Goal: Task Accomplishment & Management: Complete application form

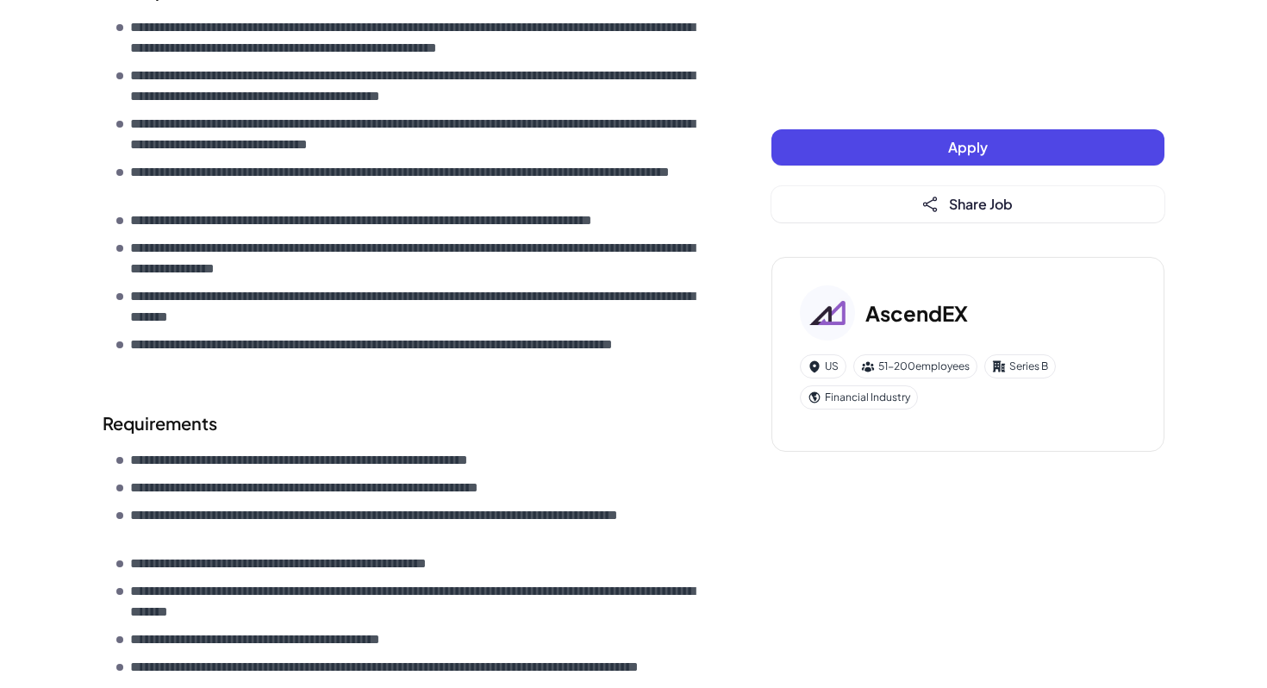
scroll to position [575, 0]
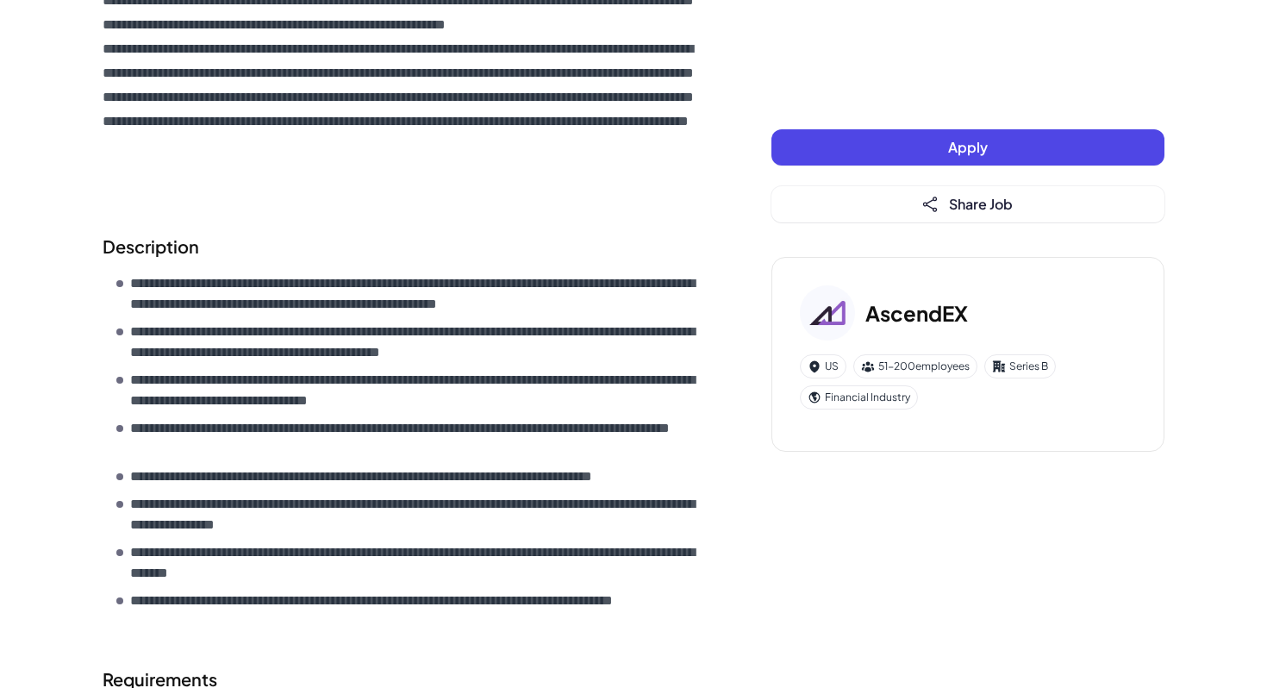
click at [846, 140] on button "Apply" at bounding box center [967, 147] width 393 height 36
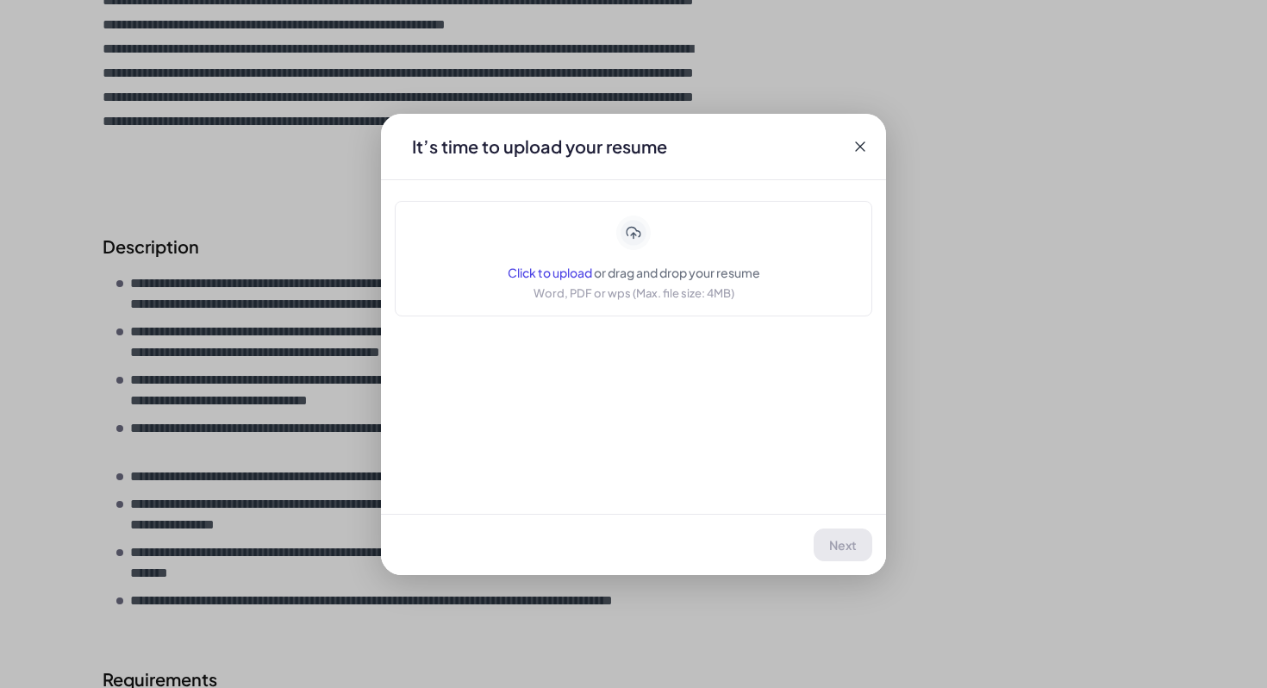
click at [617, 322] on div "It’s time to upload your resume Click to upload or drag and drop your resume Wo…" at bounding box center [633, 344] width 505 height 461
click at [623, 259] on div "Click to upload or drag and drop your resume Word, PDF or wps (Max. file size: …" at bounding box center [634, 259] width 253 height 86
click at [865, 136] on div "It’s time to upload your resume" at bounding box center [633, 147] width 505 height 66
click at [865, 149] on icon at bounding box center [860, 146] width 17 height 17
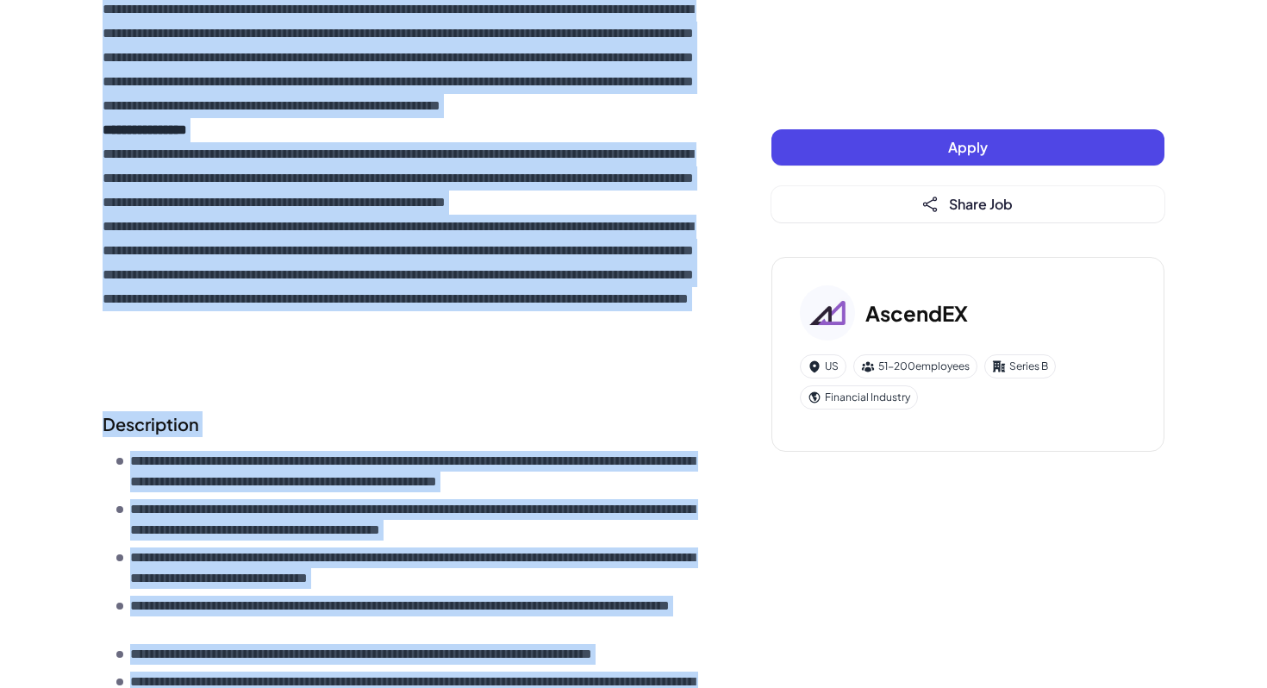
scroll to position [232, 0]
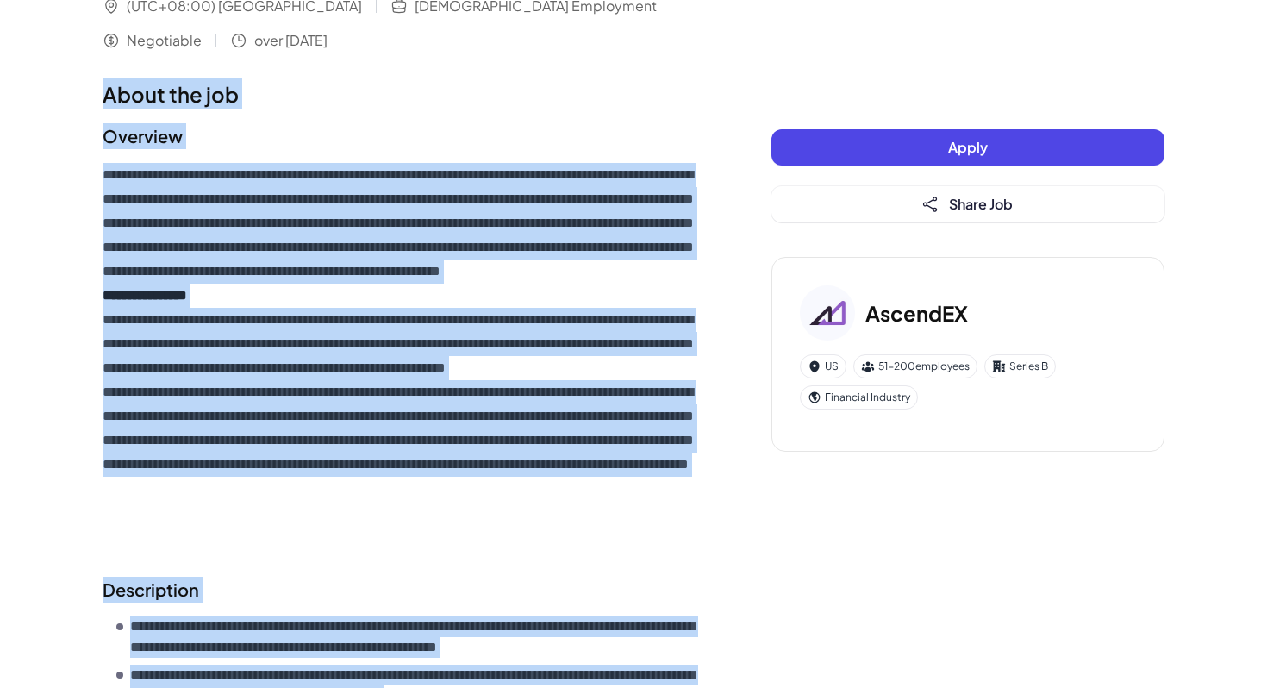
drag, startPoint x: 515, startPoint y: 414, endPoint x: 71, endPoint y: 97, distance: 545.6
click at [71, 96] on div "**********" at bounding box center [633, 695] width 1267 height 1854
copy div "**********"
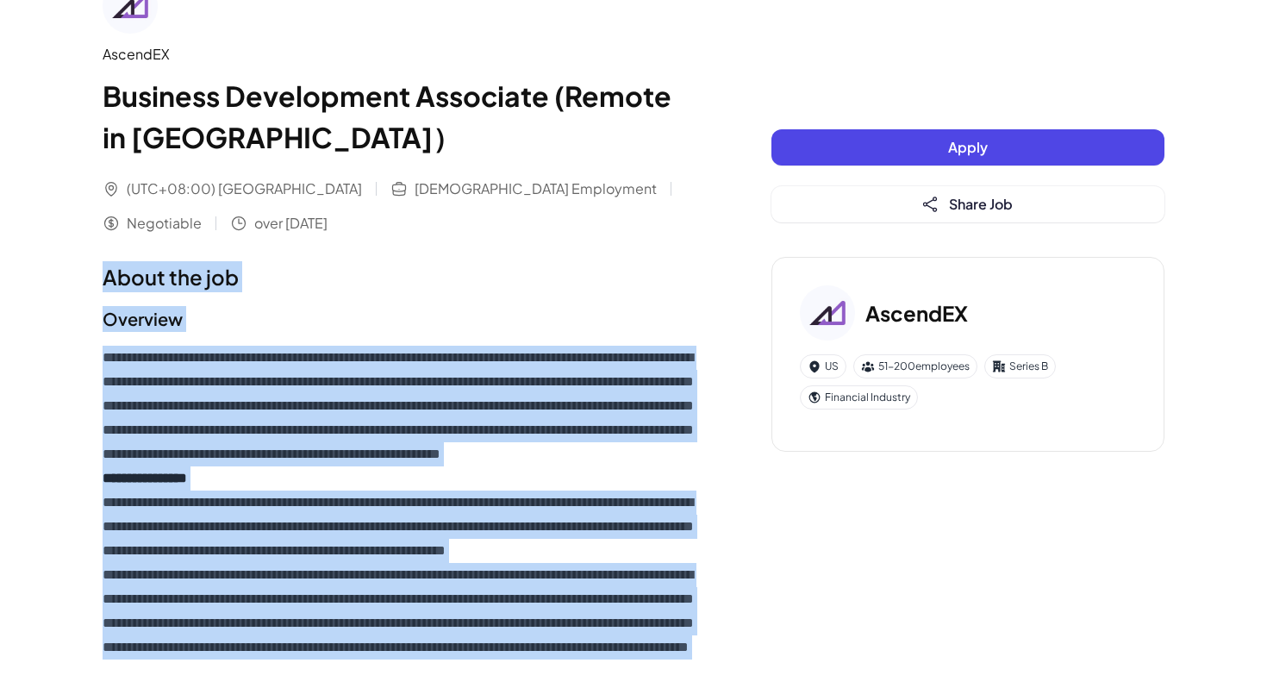
scroll to position [0, 0]
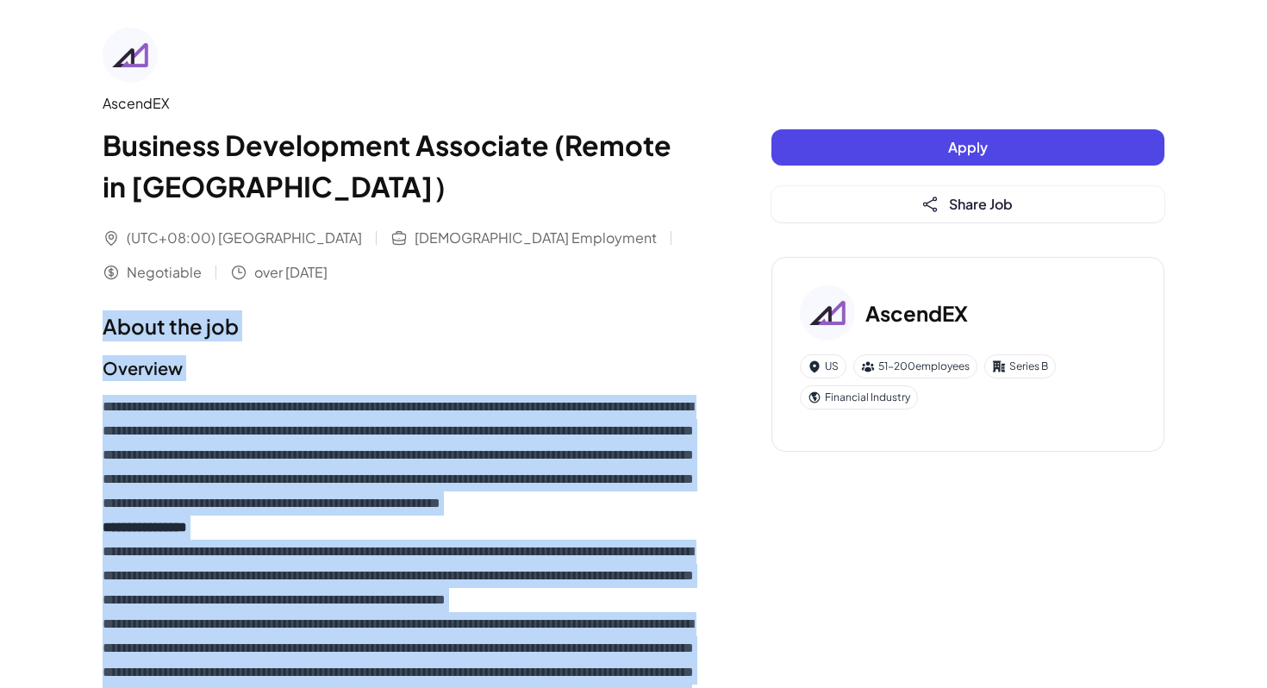
click at [809, 150] on button "Apply" at bounding box center [967, 147] width 393 height 36
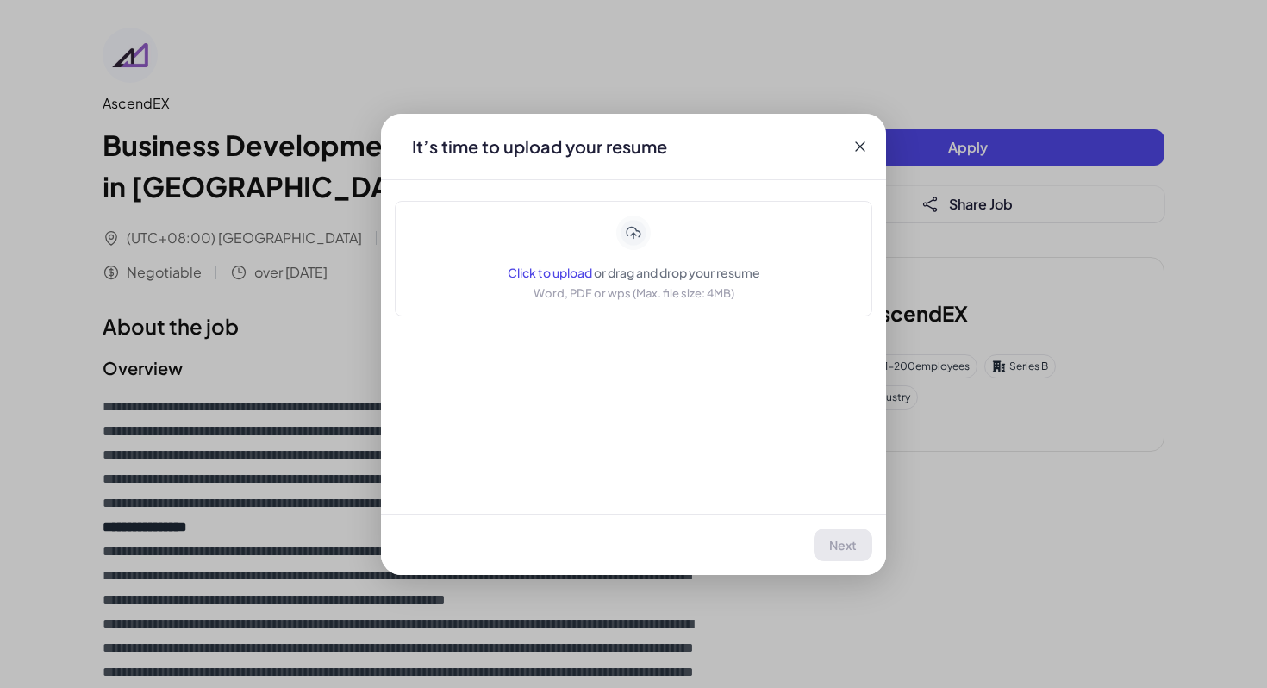
click at [878, 145] on div "It’s time to upload your resume" at bounding box center [633, 147] width 505 height 66
click at [857, 147] on icon at bounding box center [860, 146] width 17 height 17
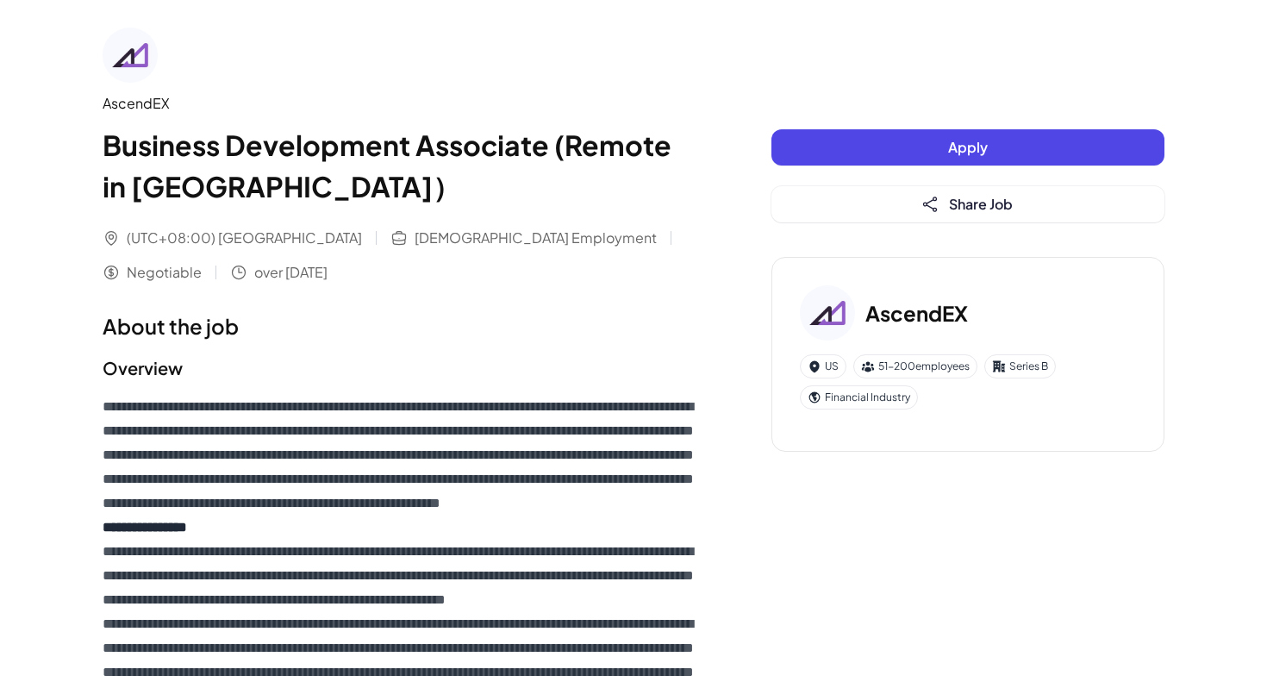
click at [936, 154] on button "Apply" at bounding box center [967, 147] width 393 height 36
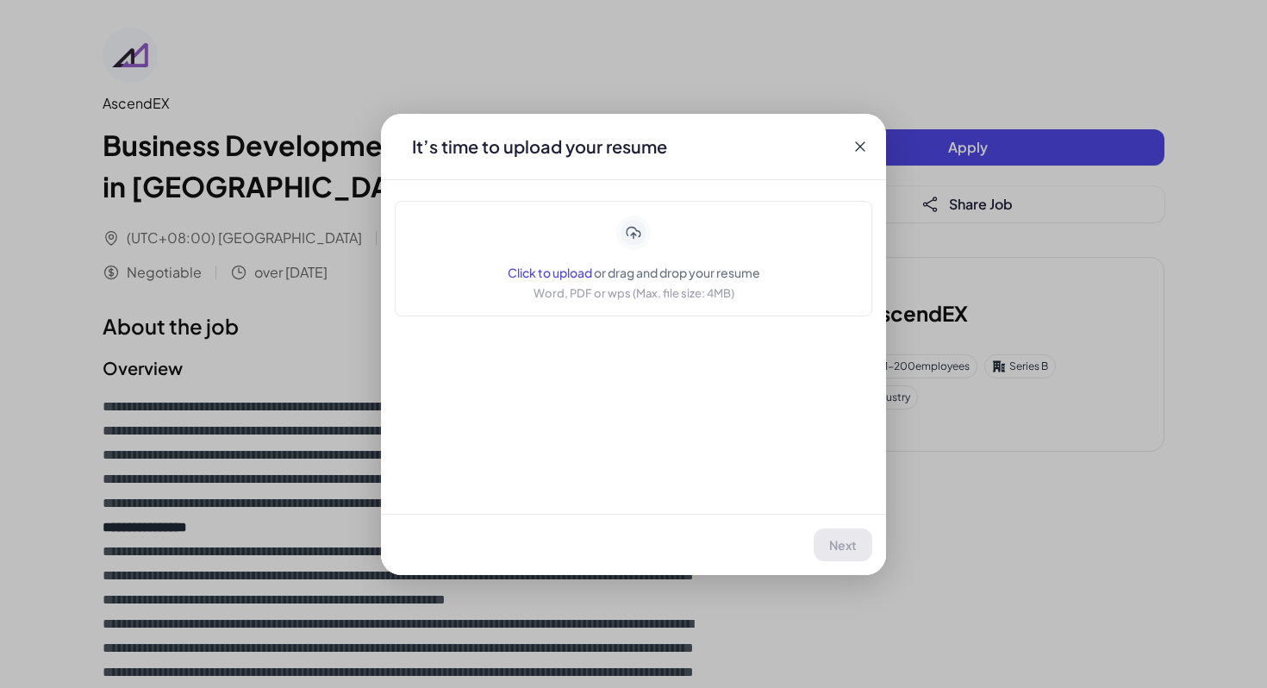
click at [568, 271] on span "Click to upload" at bounding box center [550, 273] width 84 height 16
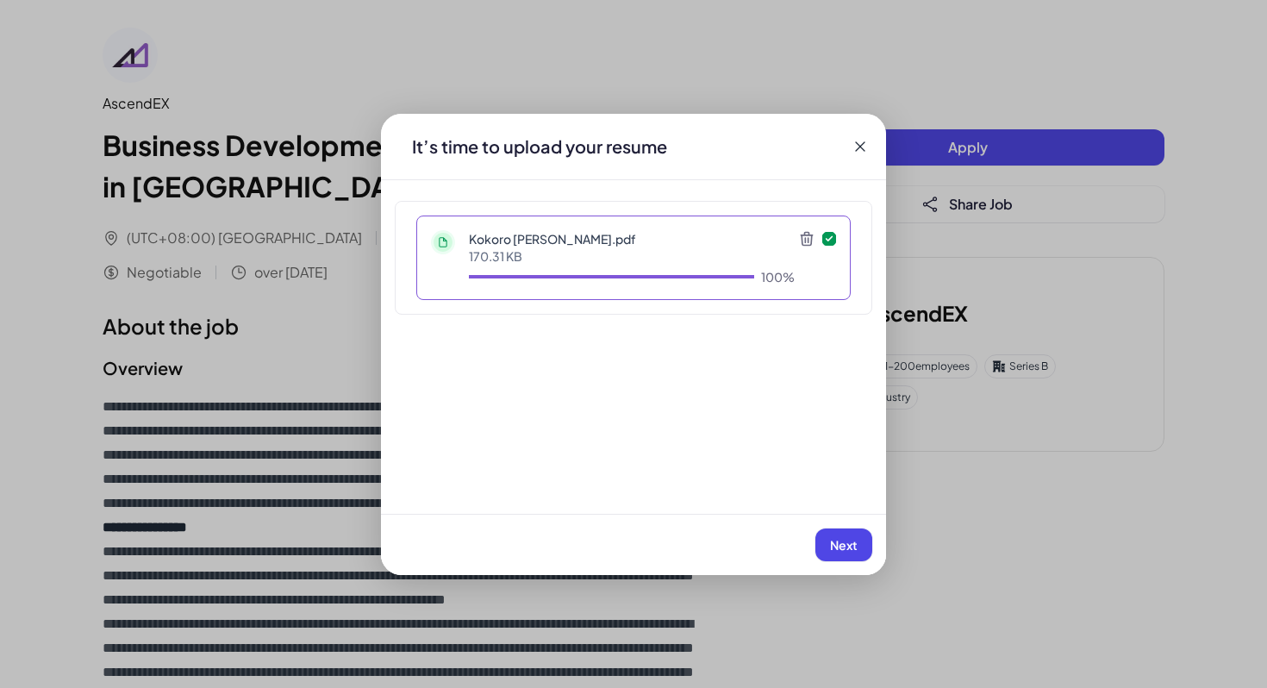
click at [850, 544] on span "Next" at bounding box center [844, 545] width 28 height 16
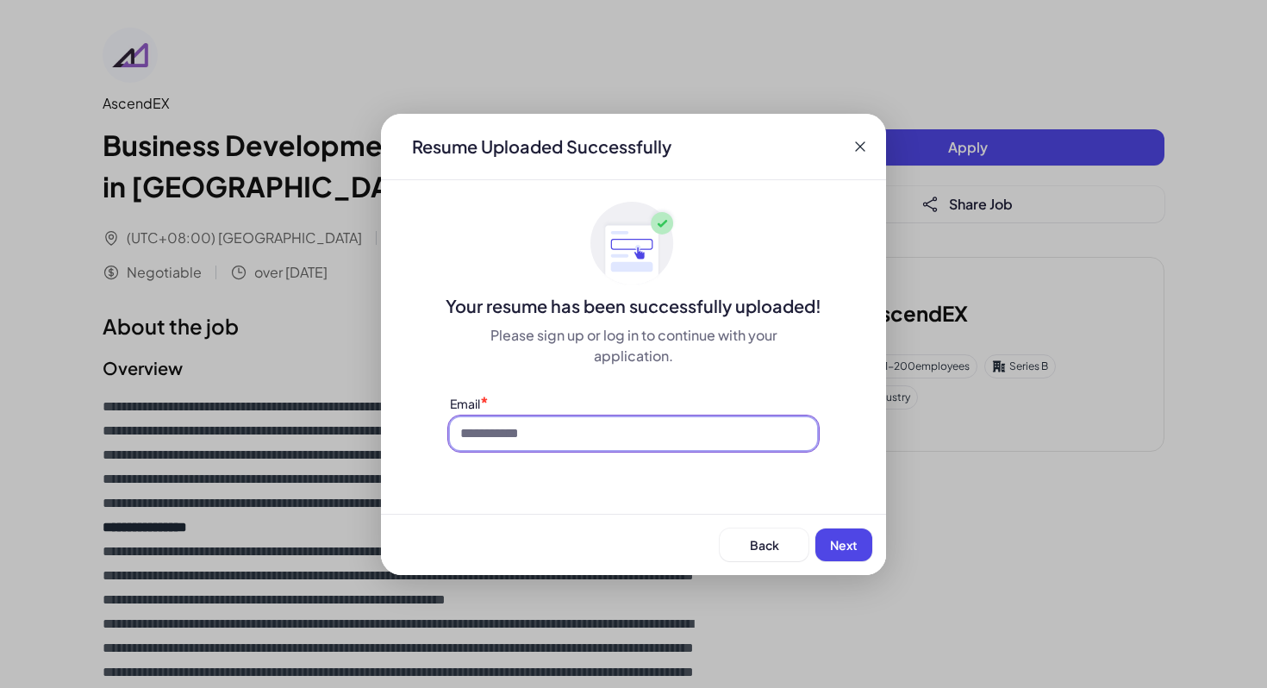
click at [659, 417] on input at bounding box center [633, 433] width 367 height 33
click at [601, 436] on input at bounding box center [633, 433] width 367 height 33
type input "**********"
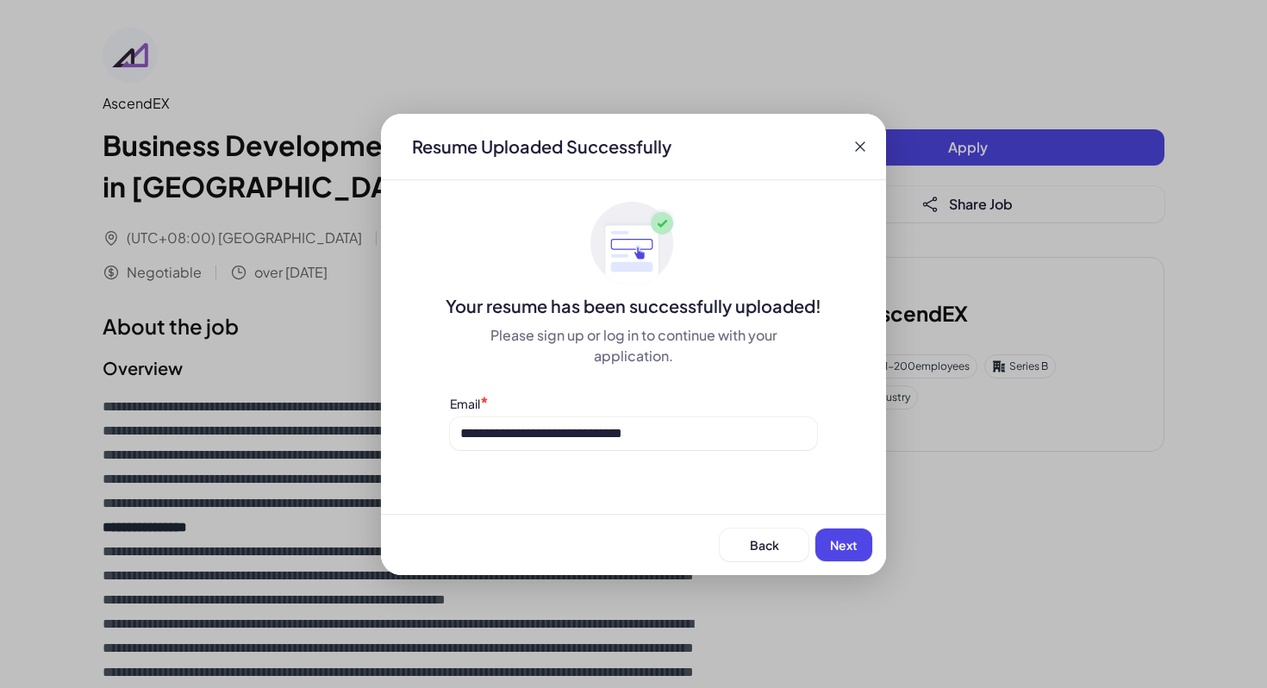
click at [853, 544] on span "Next" at bounding box center [844, 545] width 28 height 16
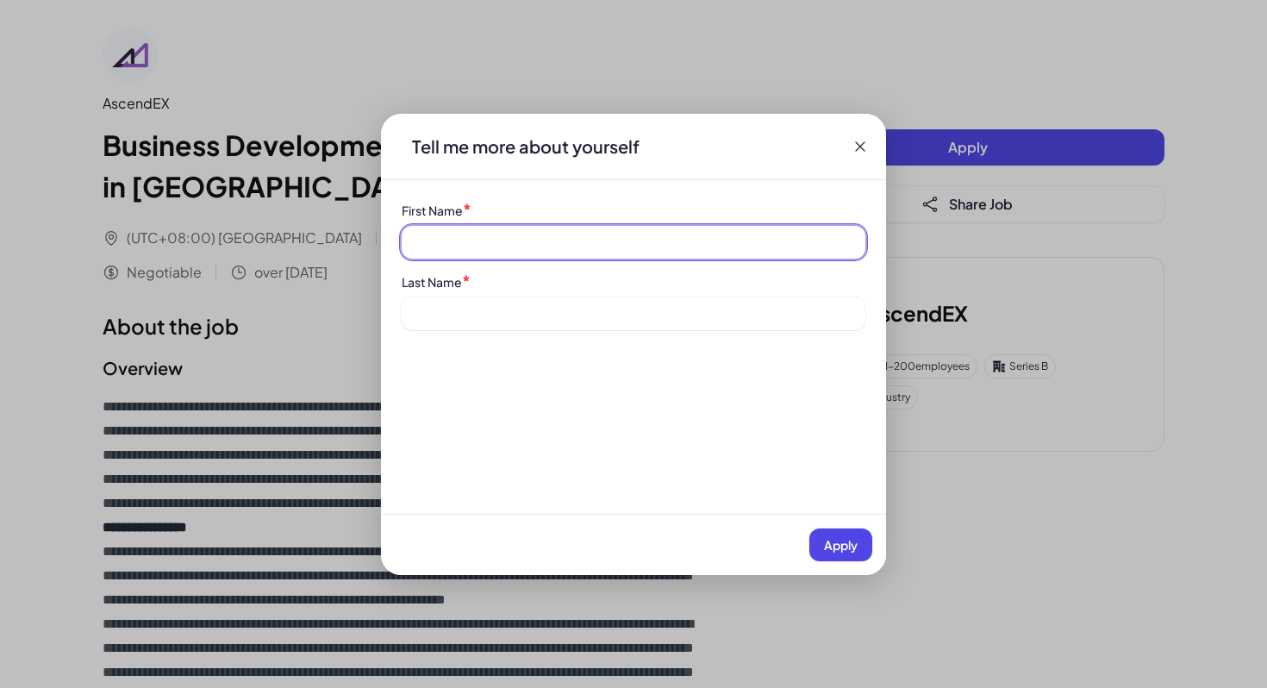
click at [604, 254] on input at bounding box center [634, 242] width 464 height 33
type input "******"
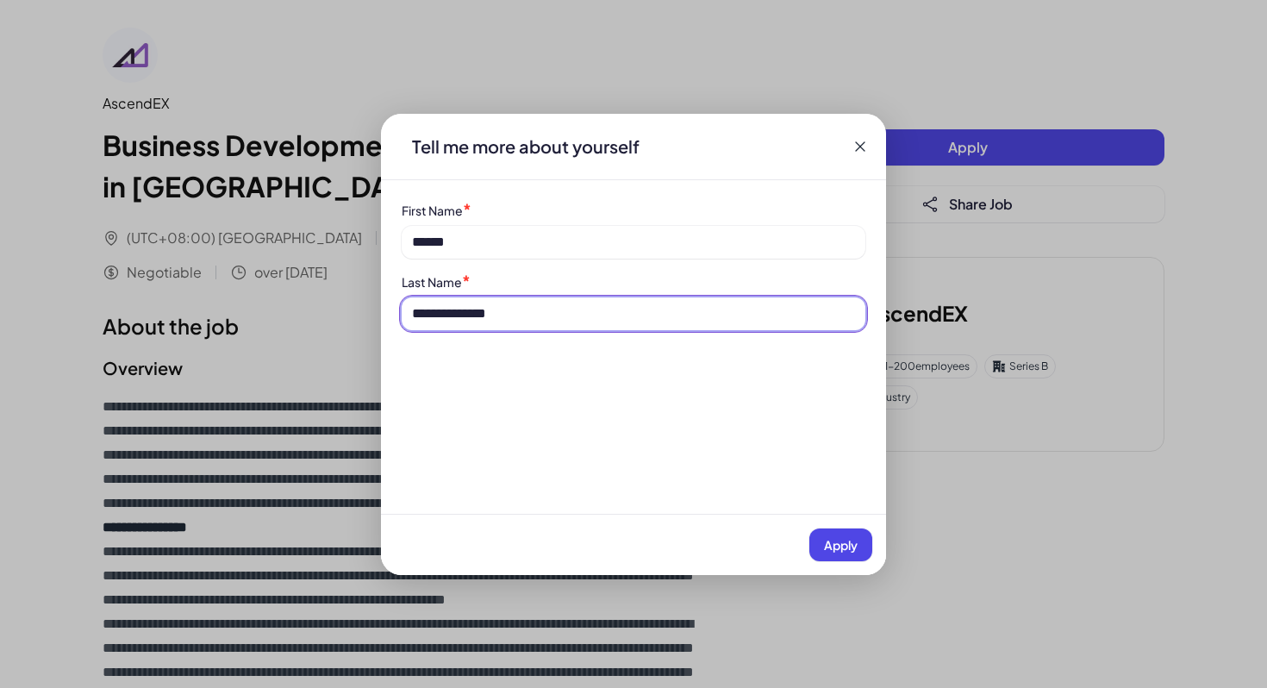
type input "**********"
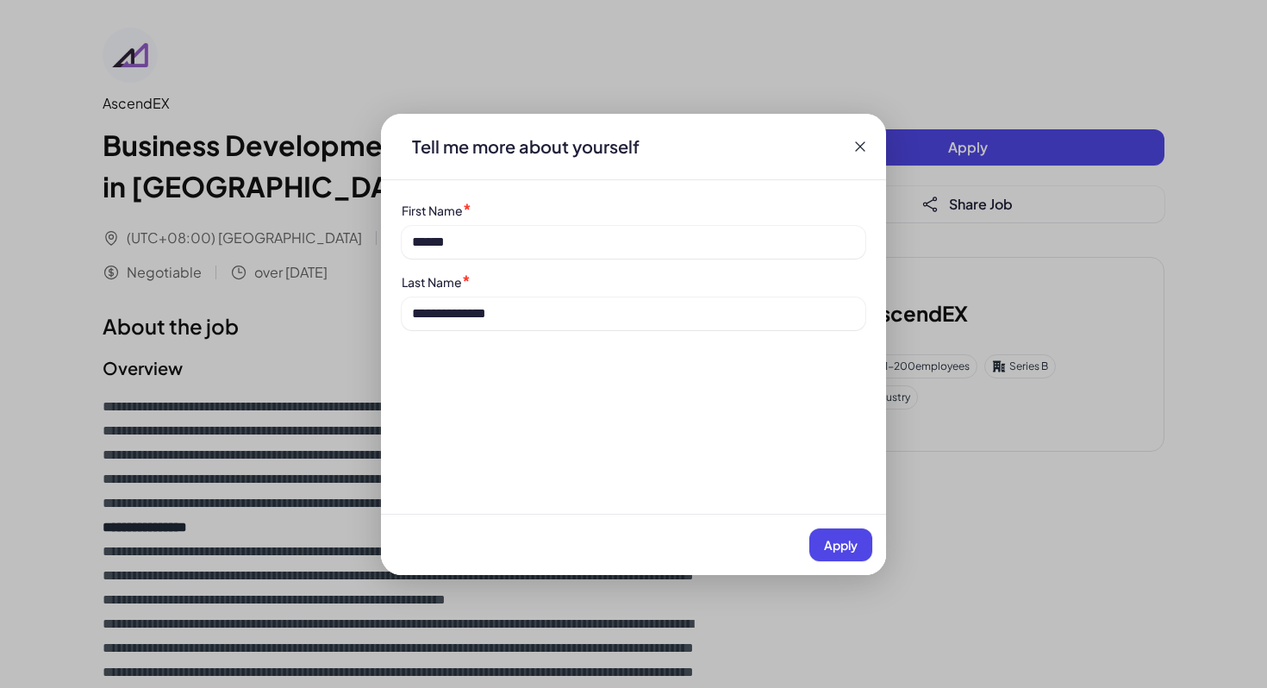
click at [849, 547] on span "Apply" at bounding box center [841, 545] width 34 height 16
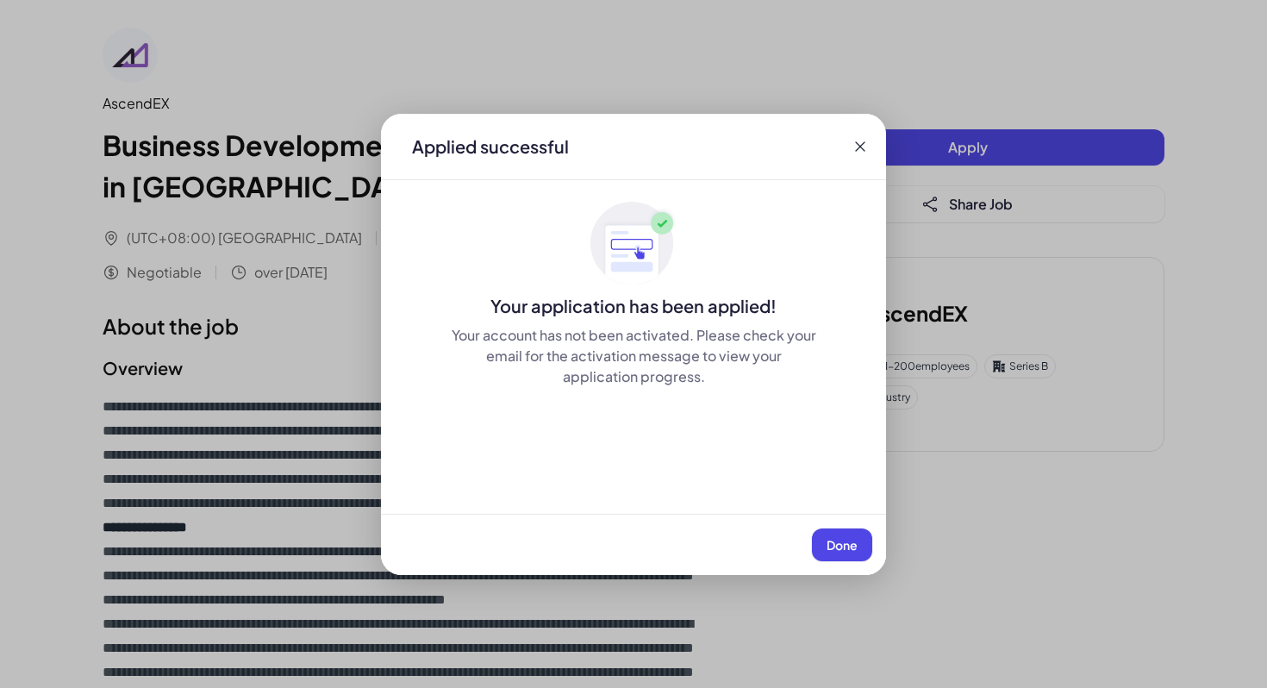
click at [847, 564] on div "Done" at bounding box center [633, 544] width 505 height 61
click at [831, 549] on span "Done" at bounding box center [842, 545] width 31 height 16
